Goal: Task Accomplishment & Management: Use online tool/utility

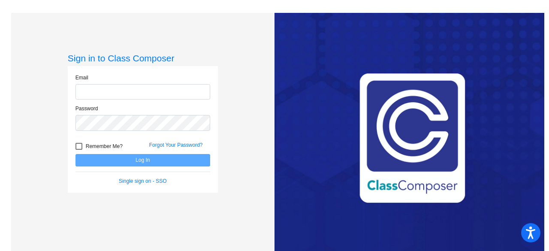
type input "[EMAIL_ADDRESS][DOMAIN_NAME]"
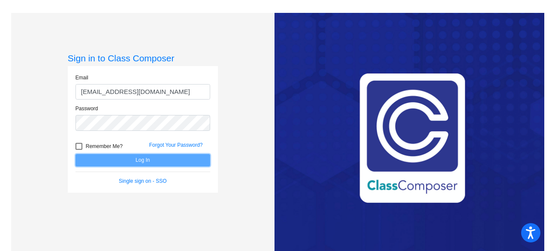
click at [127, 160] on button "Log In" at bounding box center [142, 160] width 135 height 12
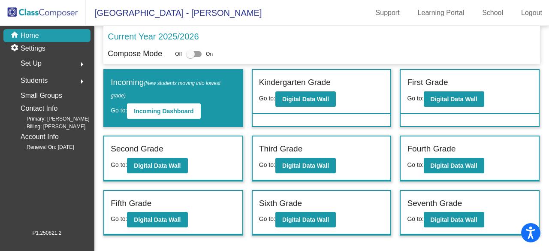
click at [442, 153] on label "Fourth Grade" at bounding box center [431, 149] width 48 height 12
click at [445, 168] on b "Digital Data Wall" at bounding box center [453, 165] width 47 height 7
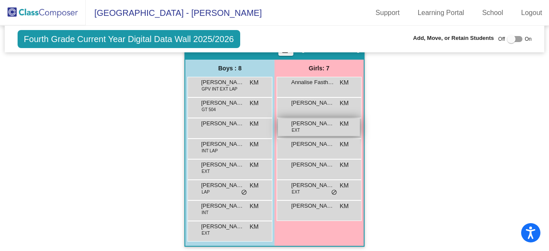
scroll to position [386, 0]
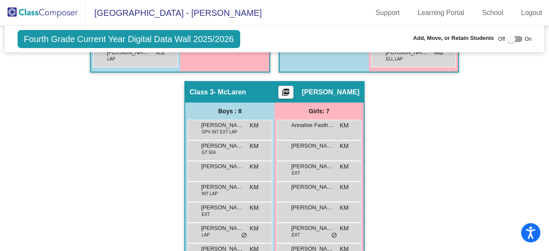
click at [291, 88] on mat-icon "picture_as_pdf" at bounding box center [285, 94] width 10 height 12
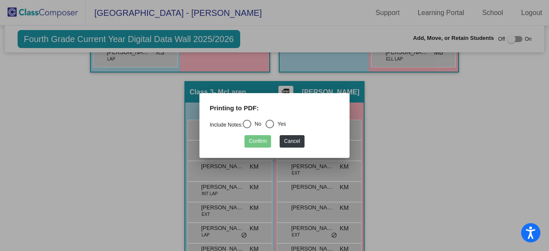
click at [249, 126] on div "Select an option" at bounding box center [247, 124] width 9 height 9
click at [247, 128] on input "No" at bounding box center [246, 128] width 0 height 0
radio input "true"
click at [256, 138] on button "Confirm" at bounding box center [257, 141] width 27 height 12
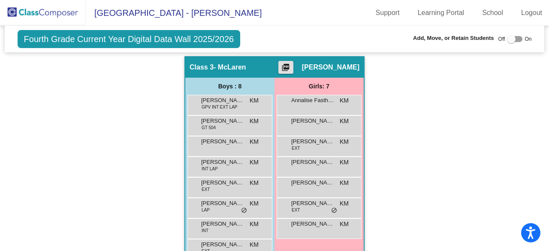
scroll to position [429, 0]
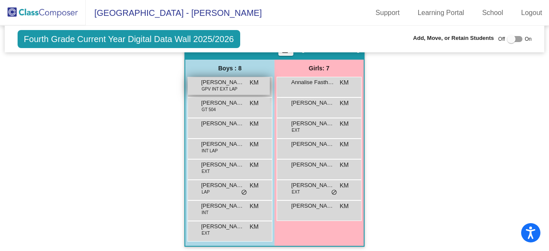
click at [231, 78] on span "[PERSON_NAME] ([PERSON_NAME]) [PERSON_NAME] St. [PERSON_NAME] ([PERSON_NAME])" at bounding box center [222, 82] width 43 height 9
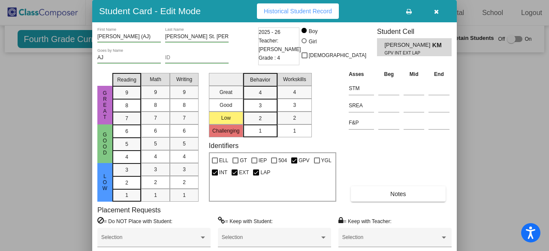
click at [447, 5] on button "button" at bounding box center [435, 10] width 27 height 15
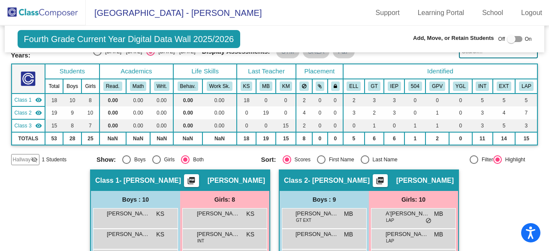
scroll to position [0, 0]
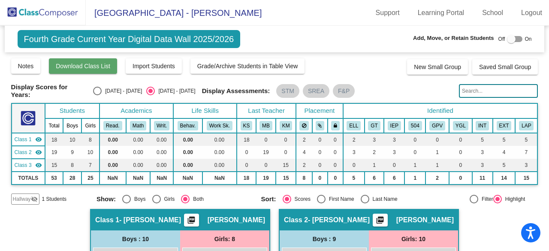
click at [93, 64] on span "Download Class List" at bounding box center [83, 66] width 54 height 7
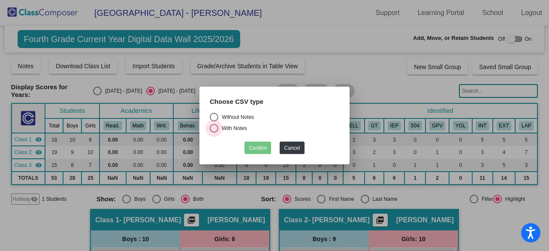
click at [224, 128] on div "With Notes" at bounding box center [232, 128] width 29 height 8
click at [214, 132] on input "With Notes" at bounding box center [213, 132] width 0 height 0
radio input "true"
click at [223, 115] on div "Without Notes" at bounding box center [236, 117] width 36 height 8
click at [214, 121] on input "Without Notes" at bounding box center [213, 121] width 0 height 0
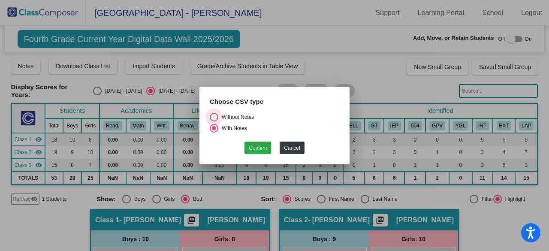
radio input "true"
click at [261, 147] on button "Confirm" at bounding box center [257, 147] width 27 height 12
